Goal: Transaction & Acquisition: Purchase product/service

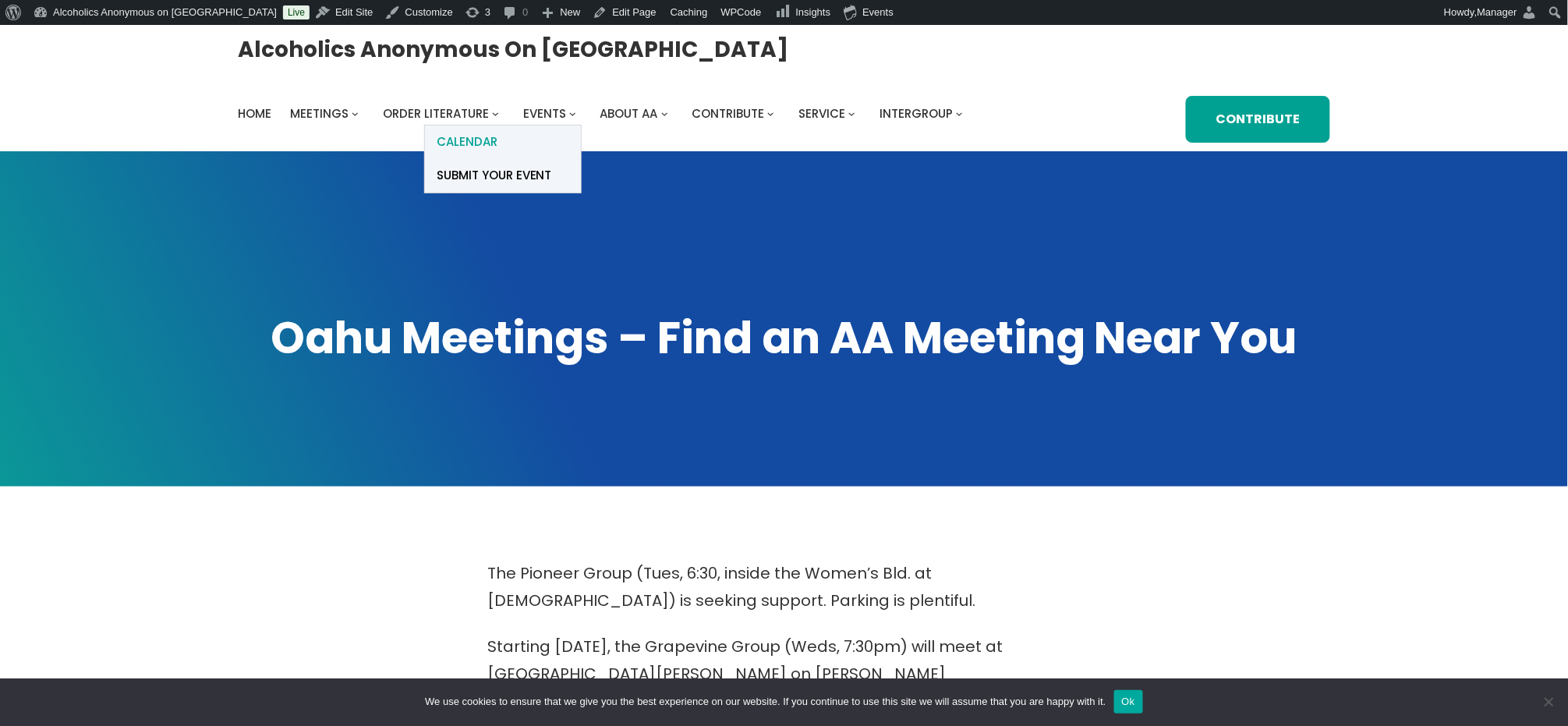
click at [472, 138] on span "Calendar" at bounding box center [467, 141] width 61 height 22
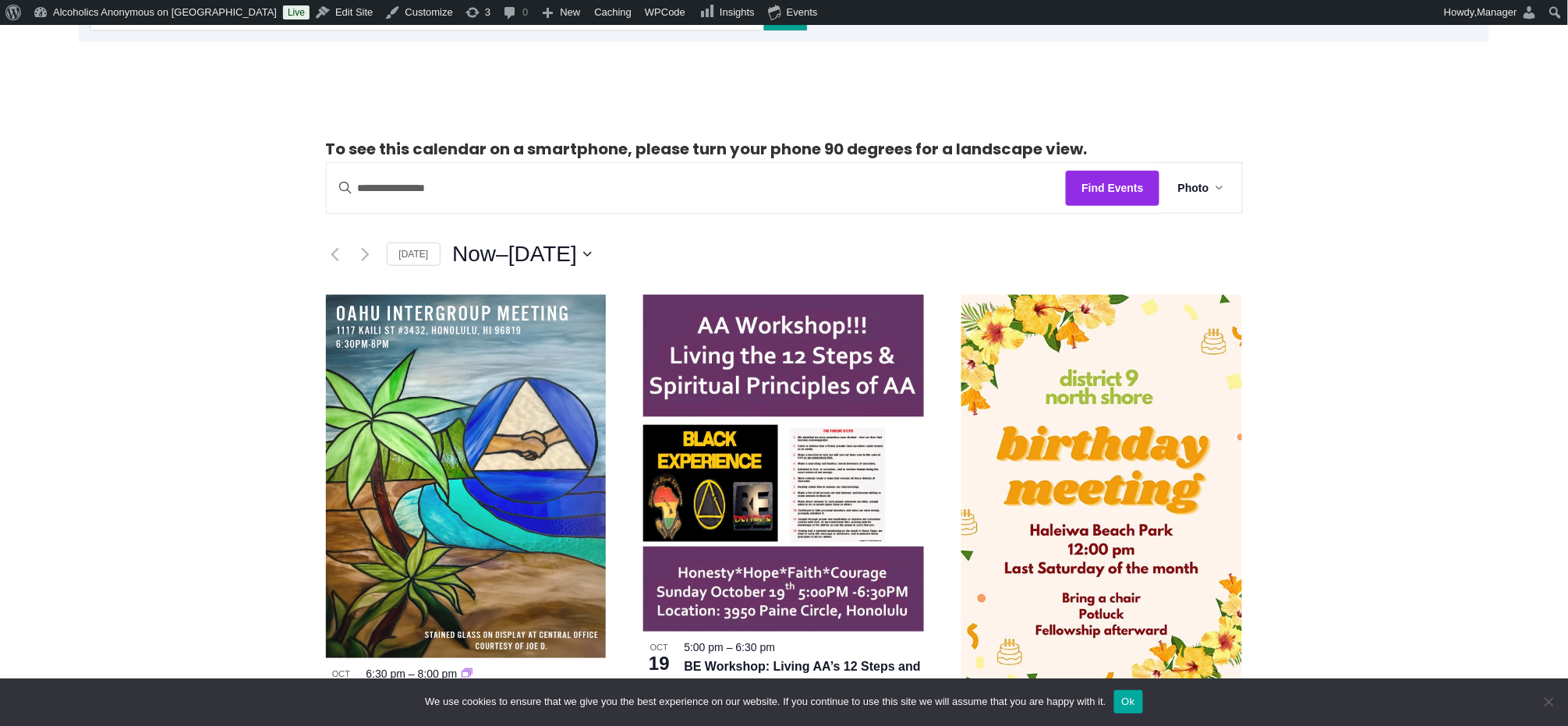
scroll to position [312, 0]
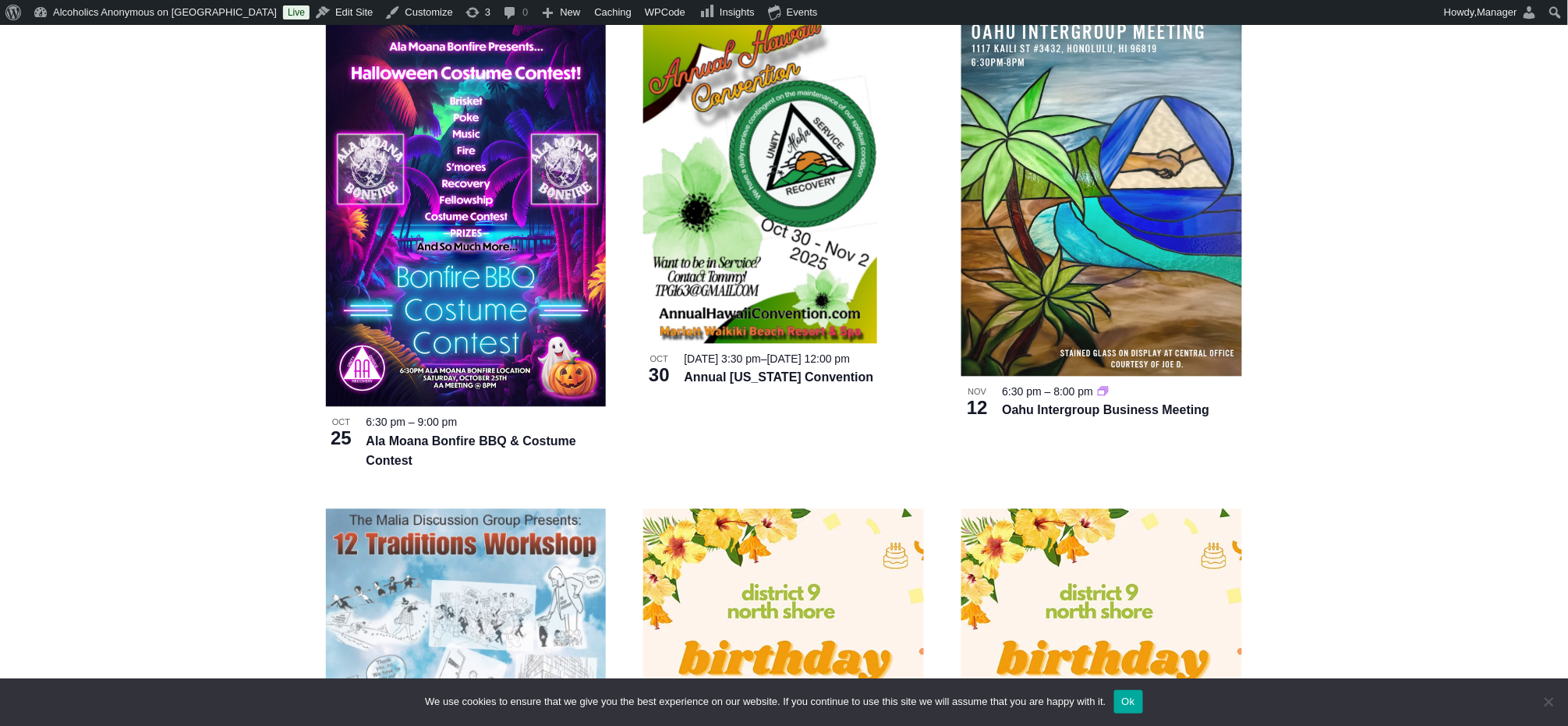
scroll to position [936, 0]
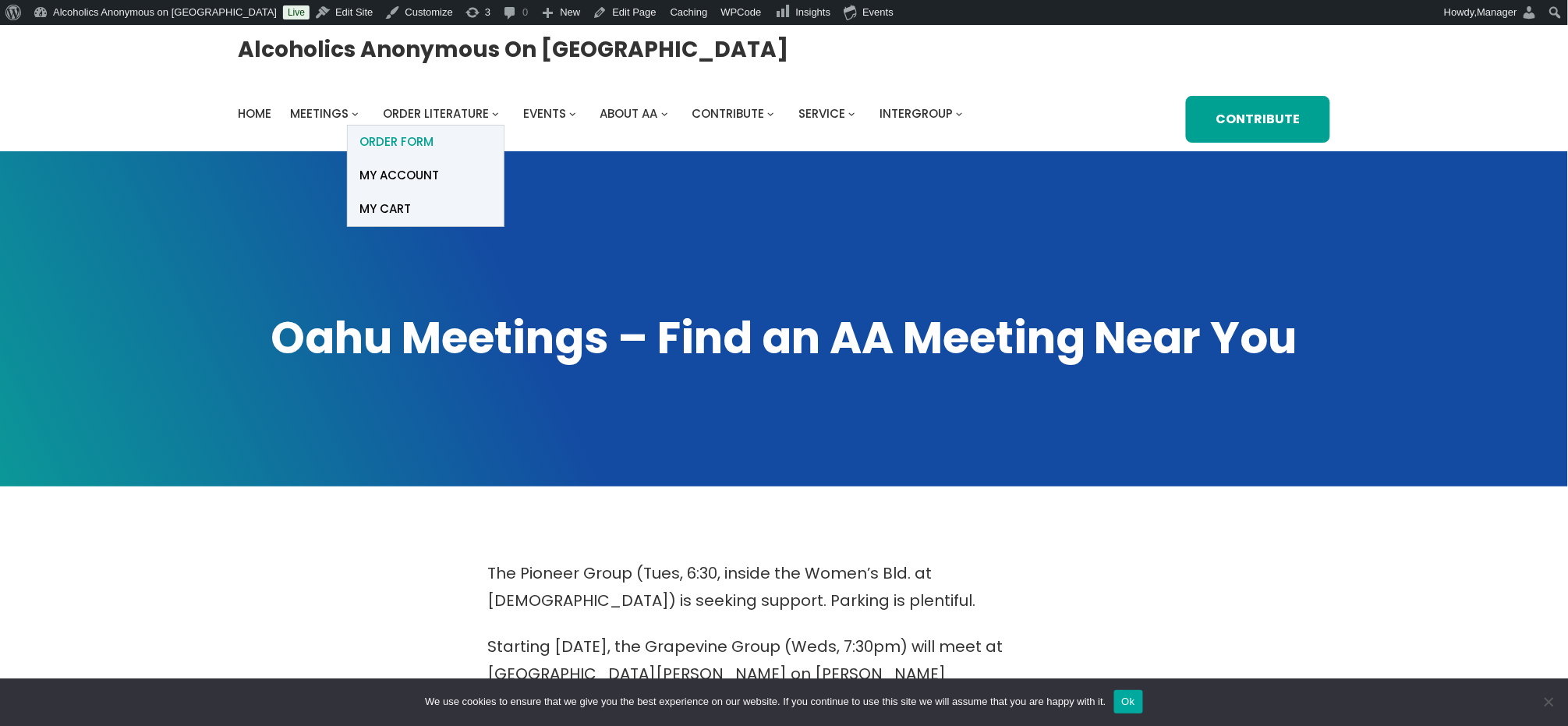
click at [370, 142] on span "ORDER FORM" at bounding box center [396, 141] width 74 height 22
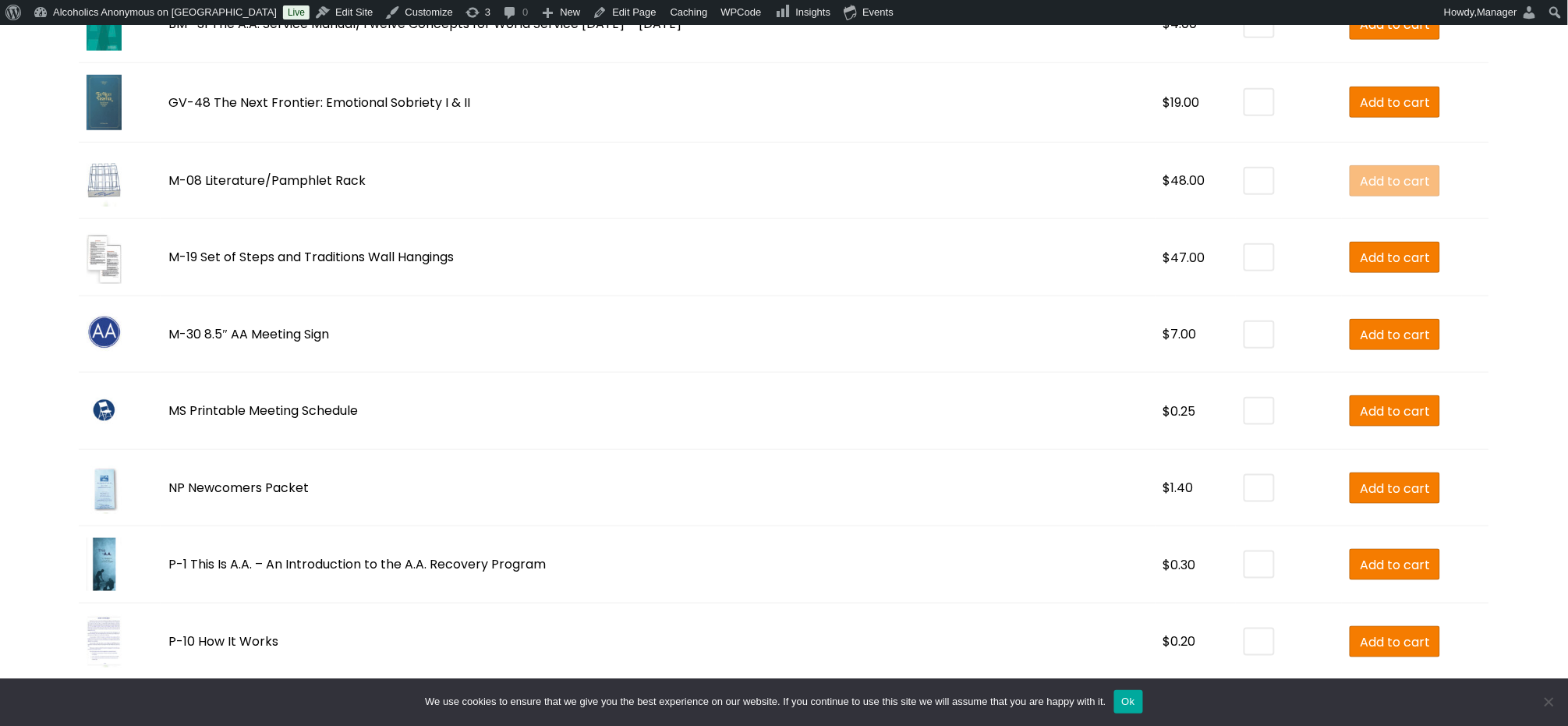
scroll to position [2807, 0]
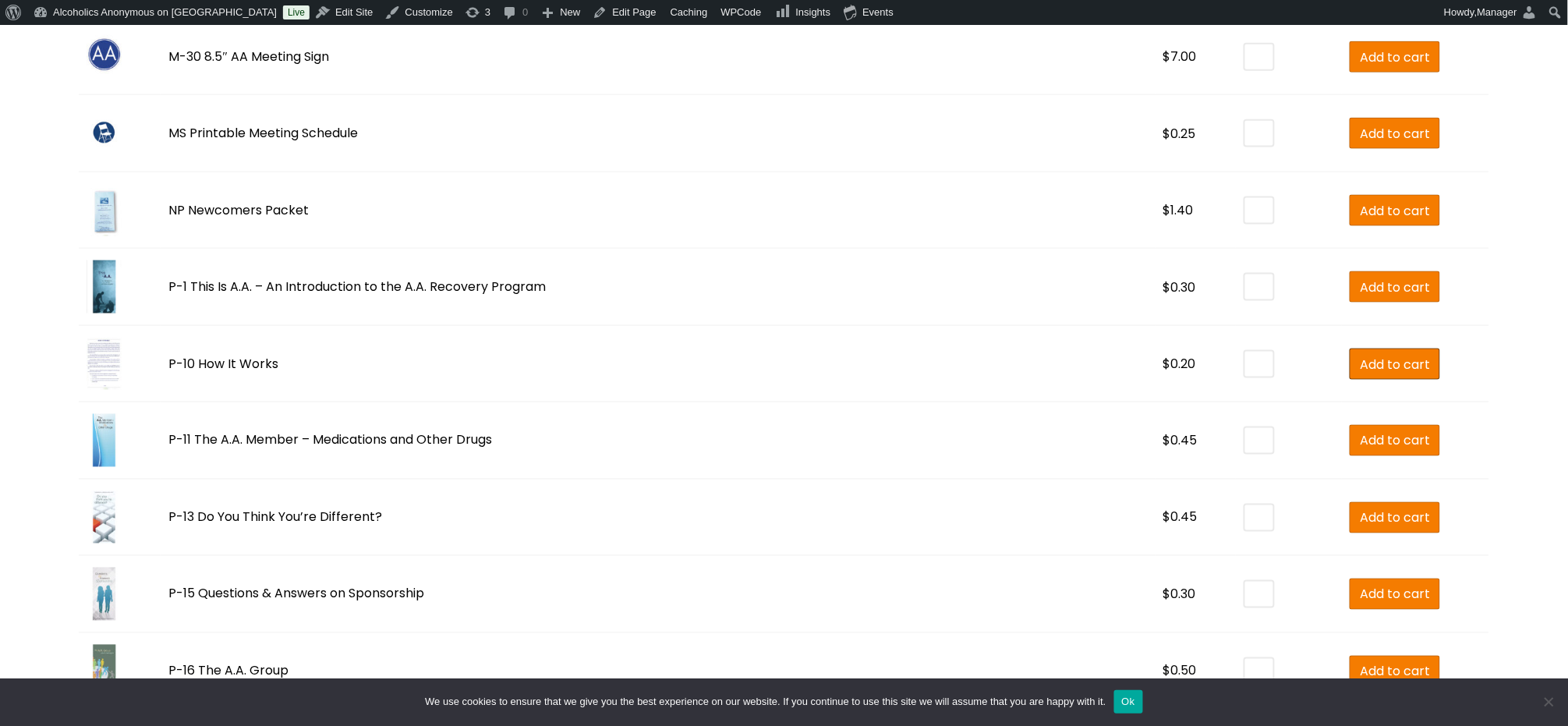
click at [1359, 363] on span "Add to cart" at bounding box center [1394, 364] width 70 height 20
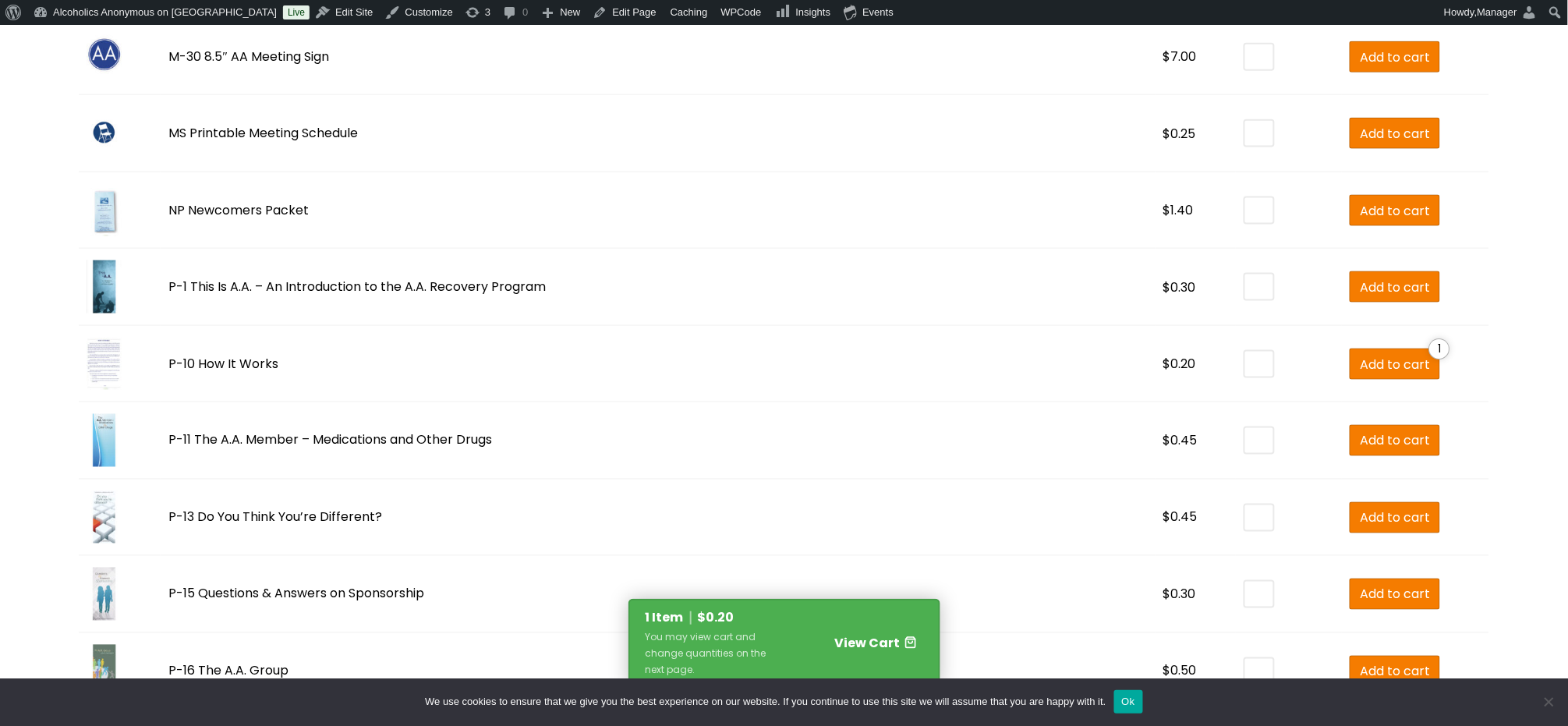
click at [850, 639] on span "View Cart" at bounding box center [867, 642] width 65 height 18
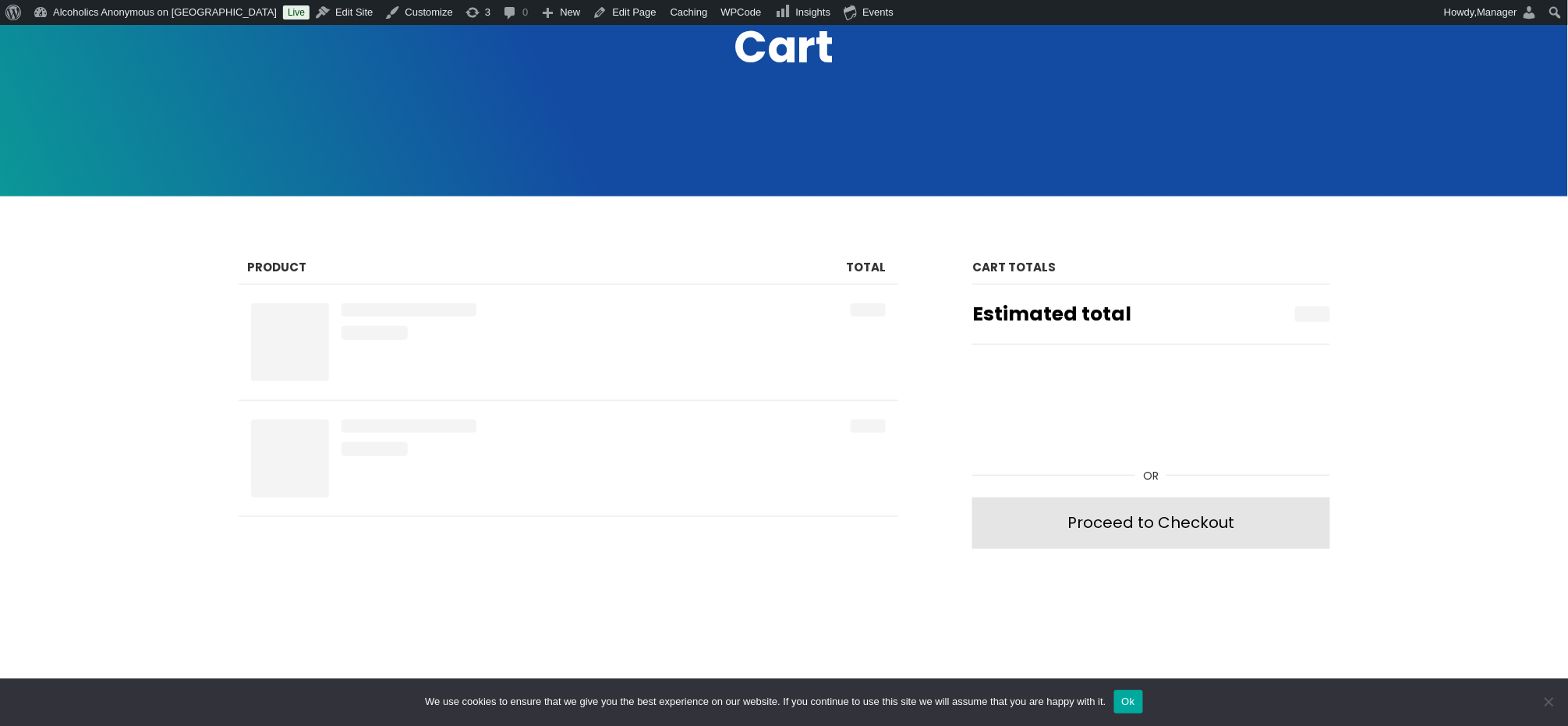
scroll to position [312, 0]
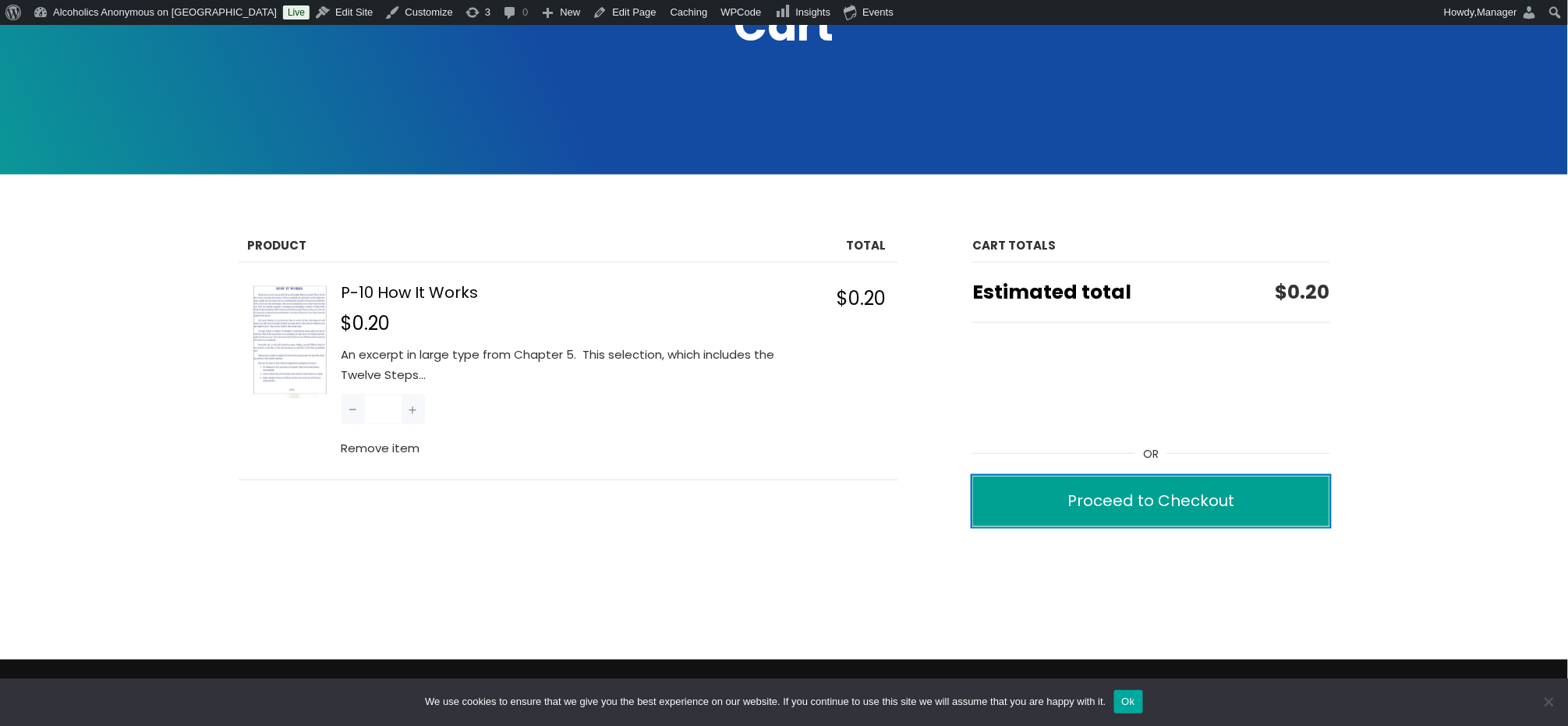
click at [1115, 512] on div "Proceed to Checkout" at bounding box center [1151, 501] width 167 height 27
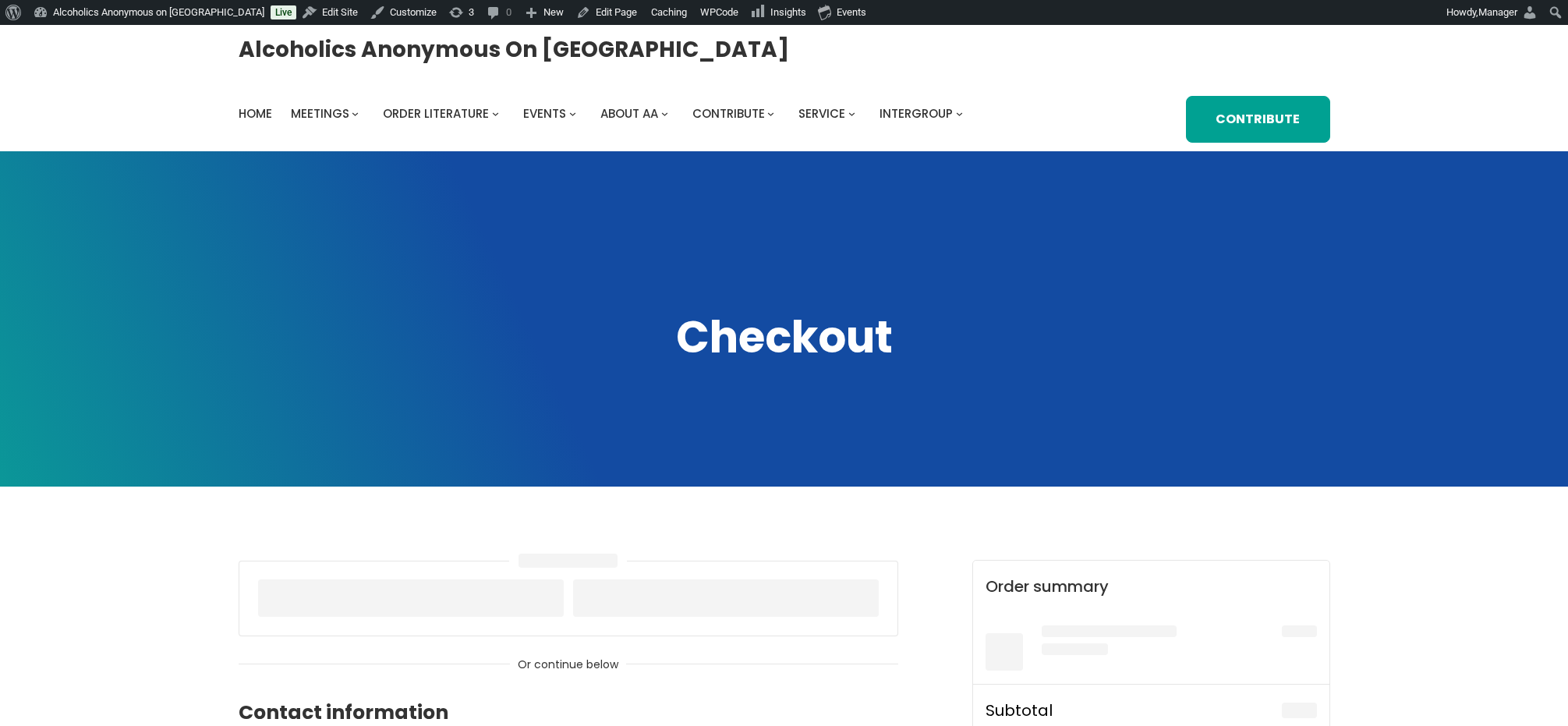
select select "**"
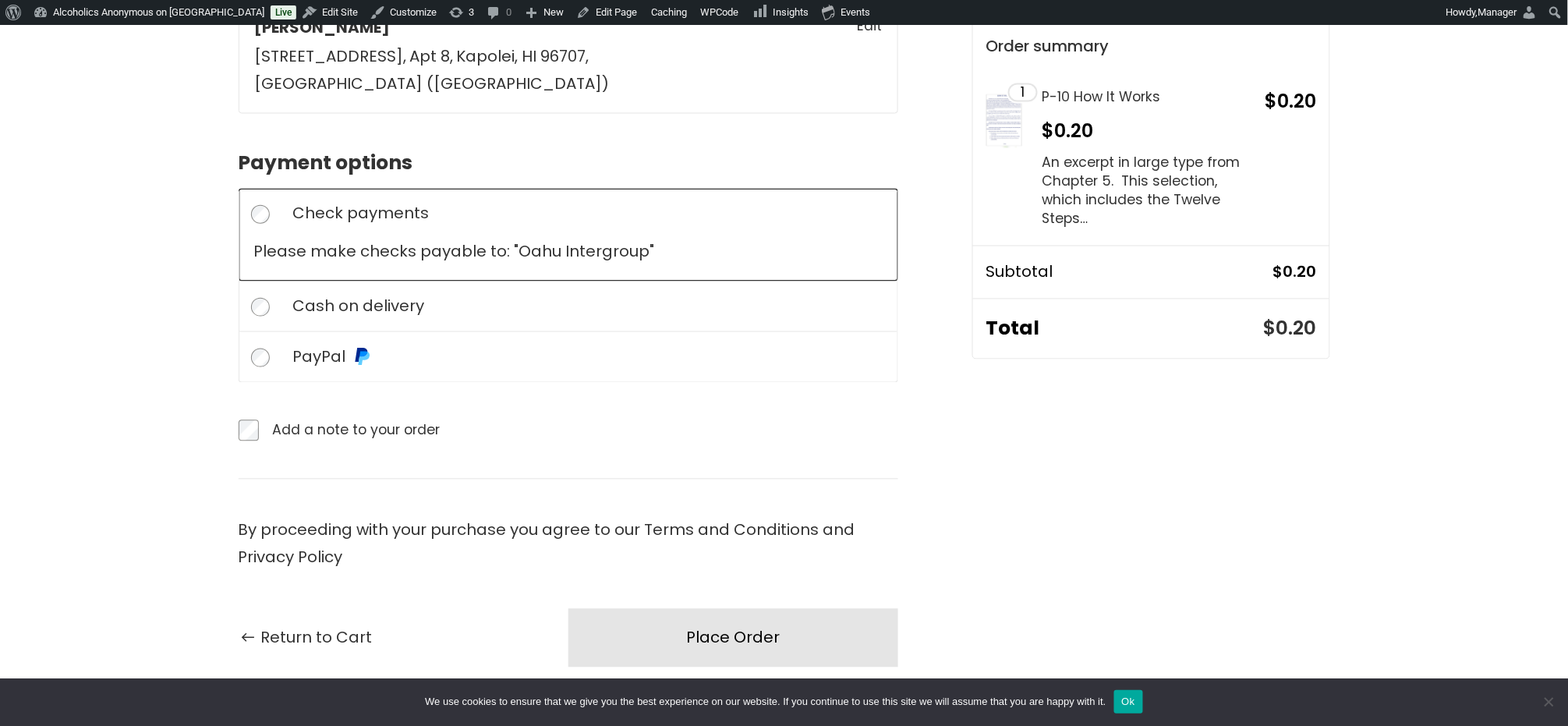
scroll to position [936, 0]
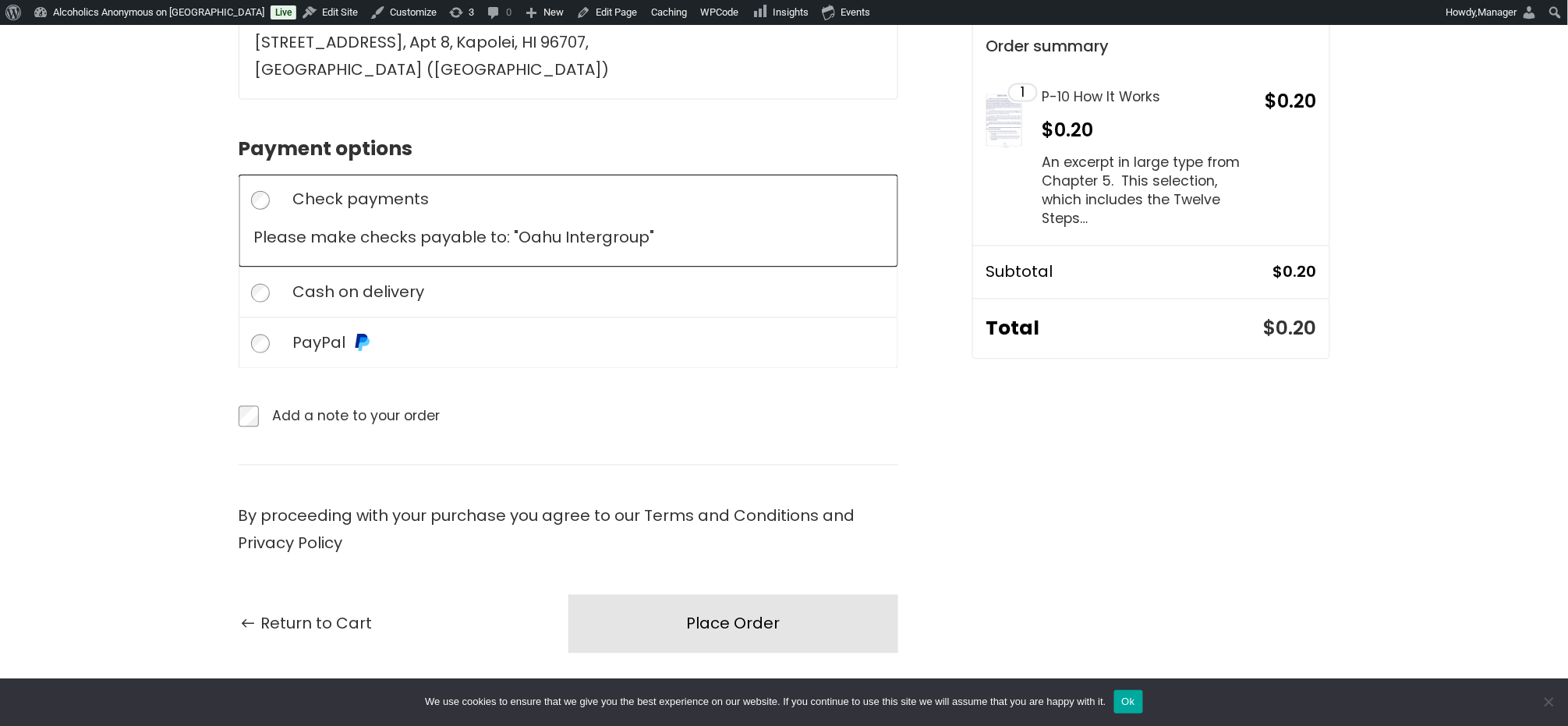
click at [541, 283] on span "Cash on delivery" at bounding box center [589, 292] width 594 height 19
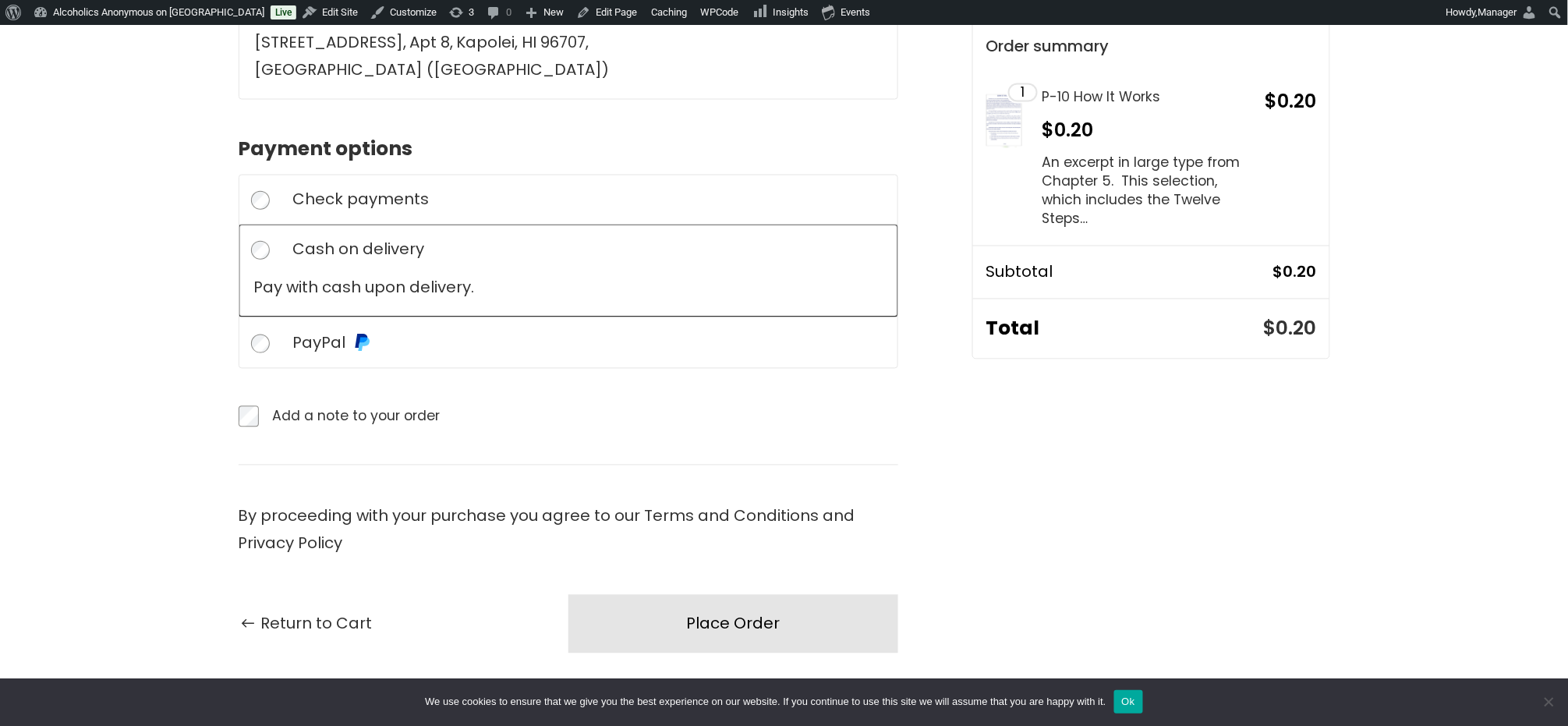
click at [587, 190] on span "Check payments" at bounding box center [589, 199] width 594 height 19
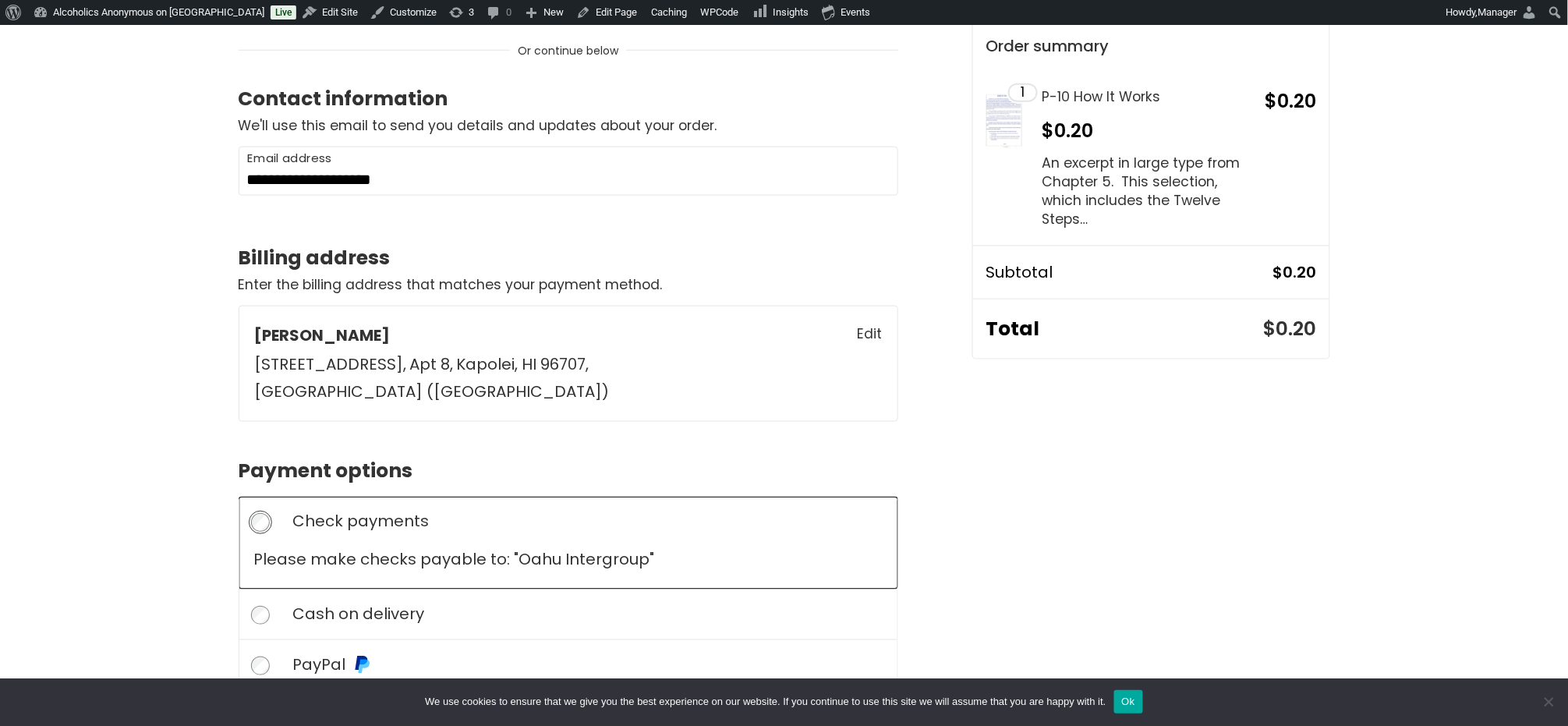
scroll to position [624, 0]
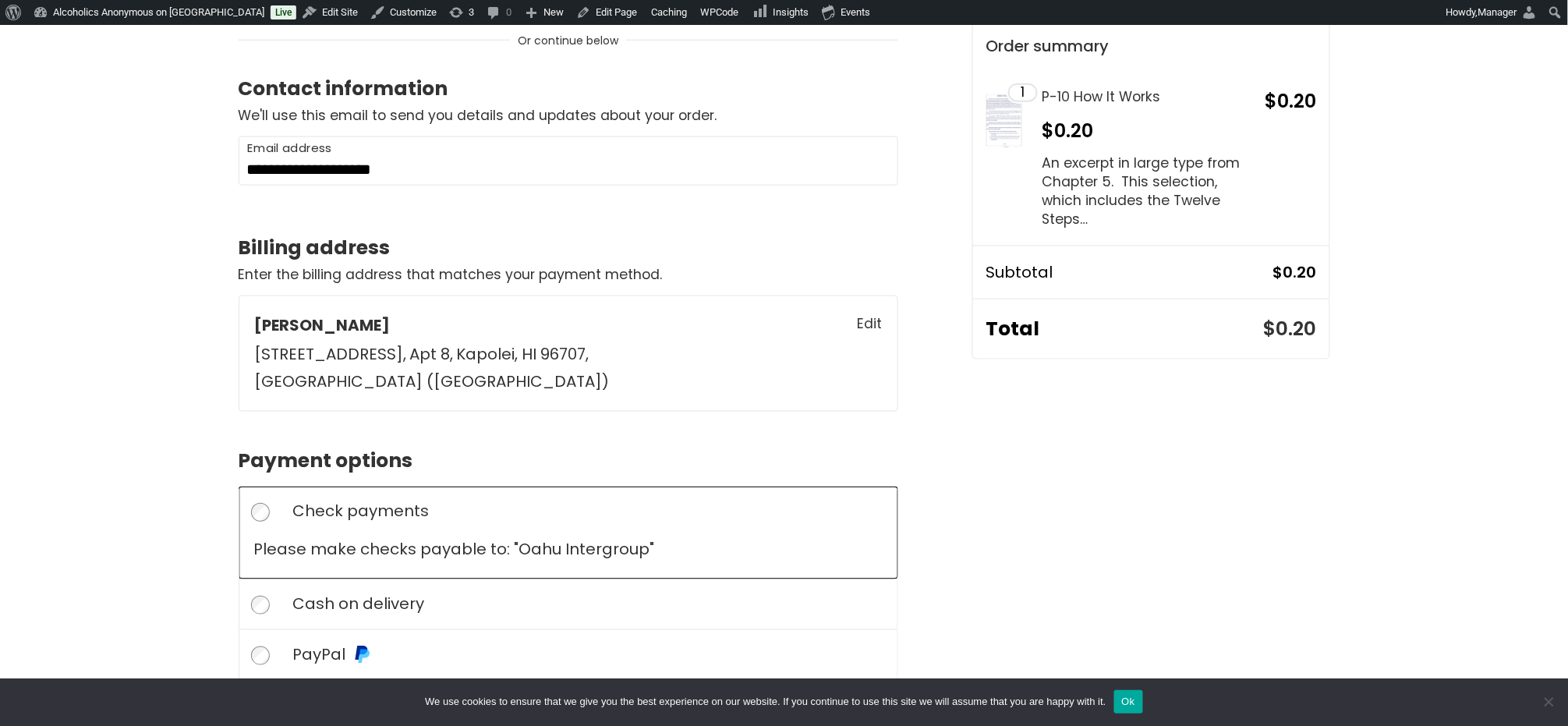
click at [874, 321] on span "Edit" at bounding box center [869, 324] width 25 height 24
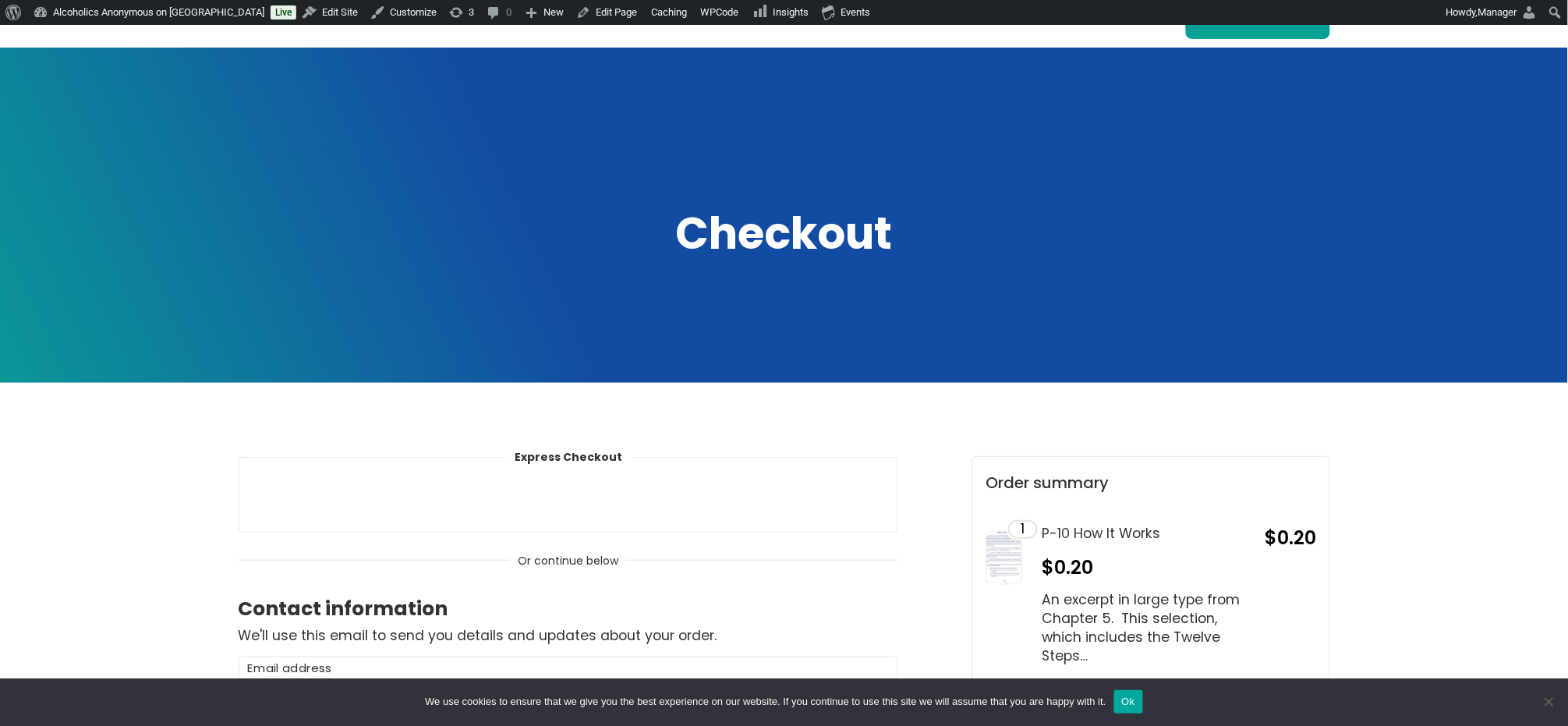
scroll to position [0, 0]
